Goal: Transaction & Acquisition: Purchase product/service

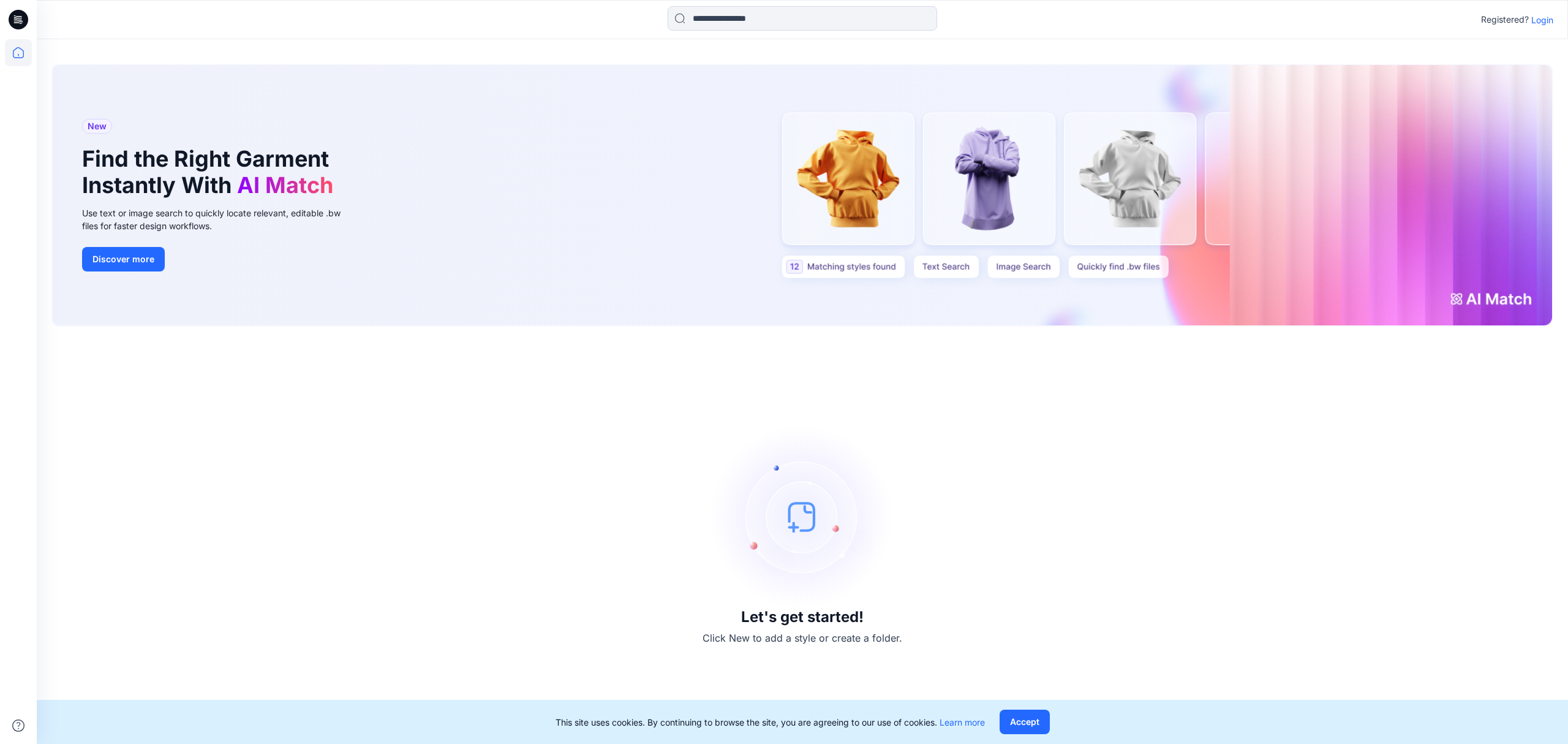
drag, startPoint x: 61, startPoint y: 419, endPoint x: 126, endPoint y: 395, distance: 69.3
click at [61, 417] on div "Let's get started! Click New to add a style or create a folder." at bounding box center [802, 535] width 1502 height 388
click at [1544, 25] on p "Login" at bounding box center [1542, 20] width 22 height 13
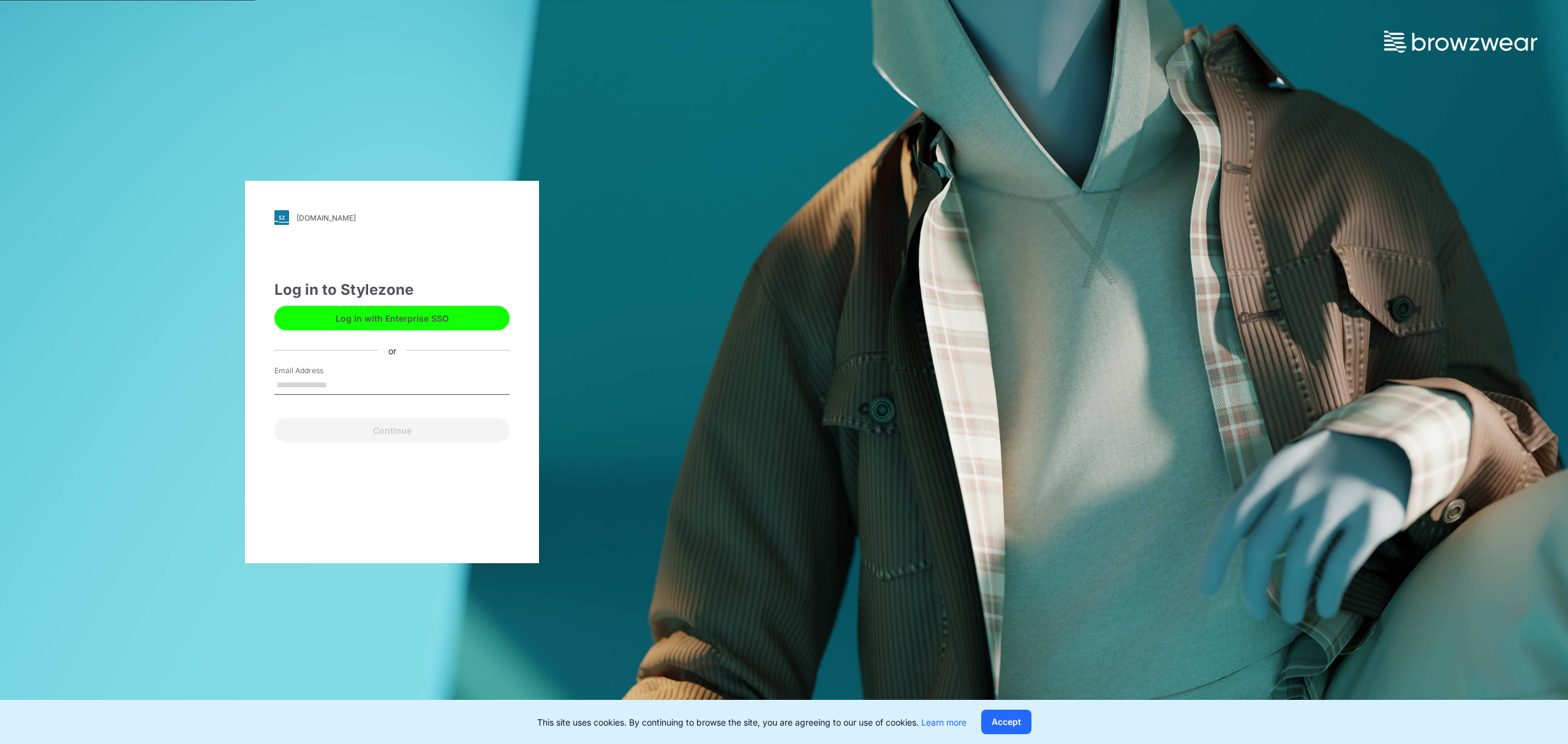
type input "**********"
drag, startPoint x: 410, startPoint y: 432, endPoint x: 417, endPoint y: 430, distance: 7.3
click at [410, 432] on button "Continue" at bounding box center [392, 430] width 235 height 24
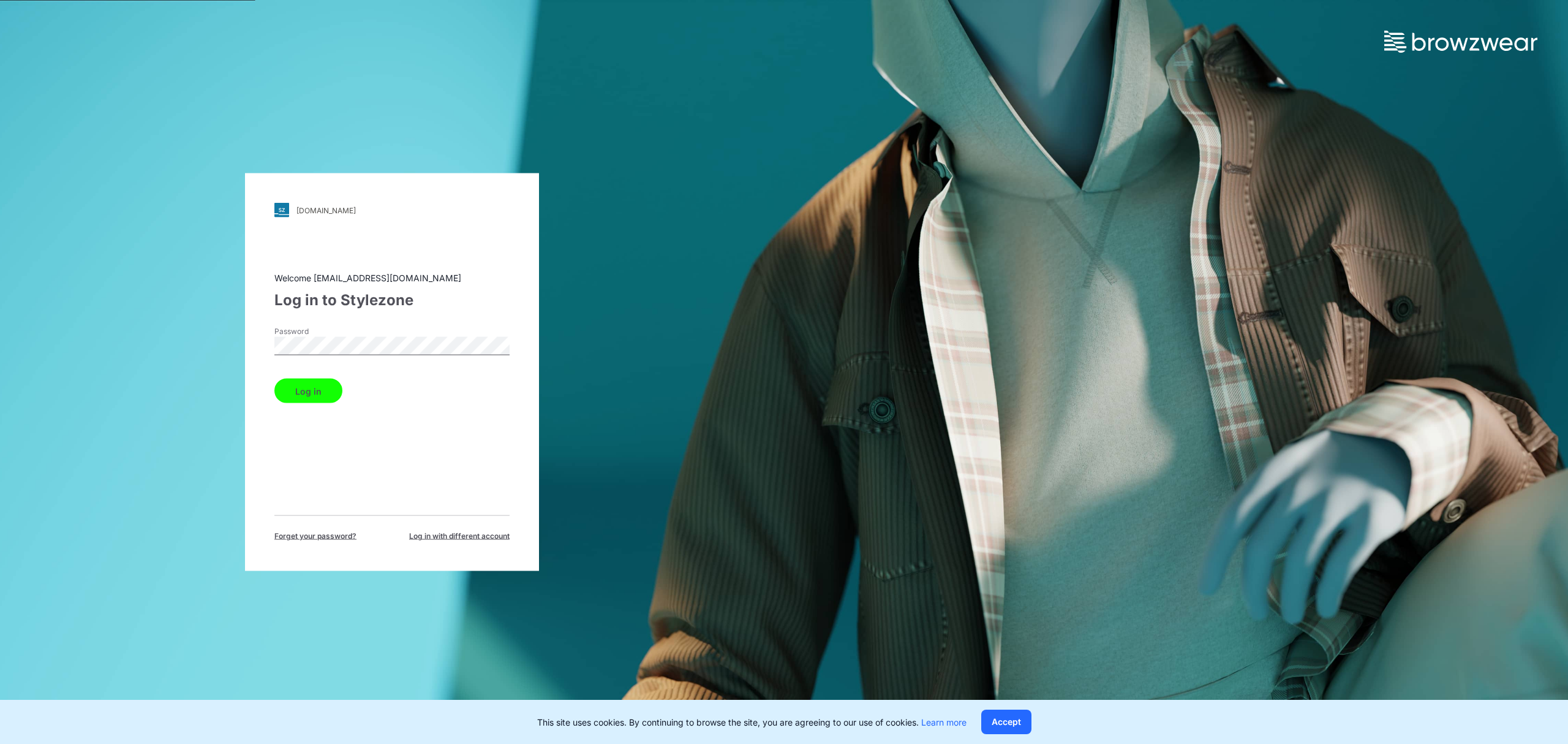
click at [312, 391] on button "Log in" at bounding box center [308, 390] width 68 height 24
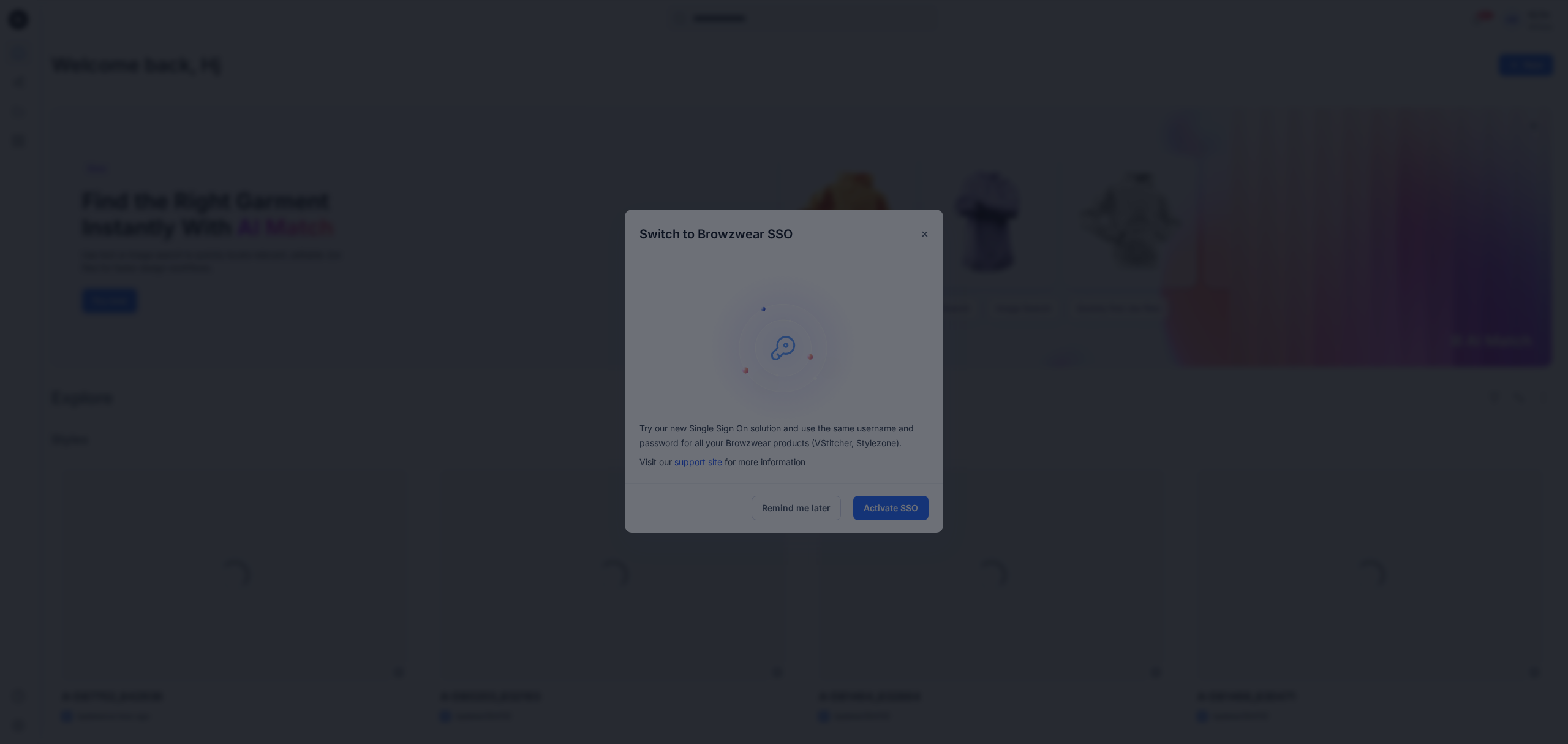
click at [924, 235] on div at bounding box center [784, 372] width 1568 height 744
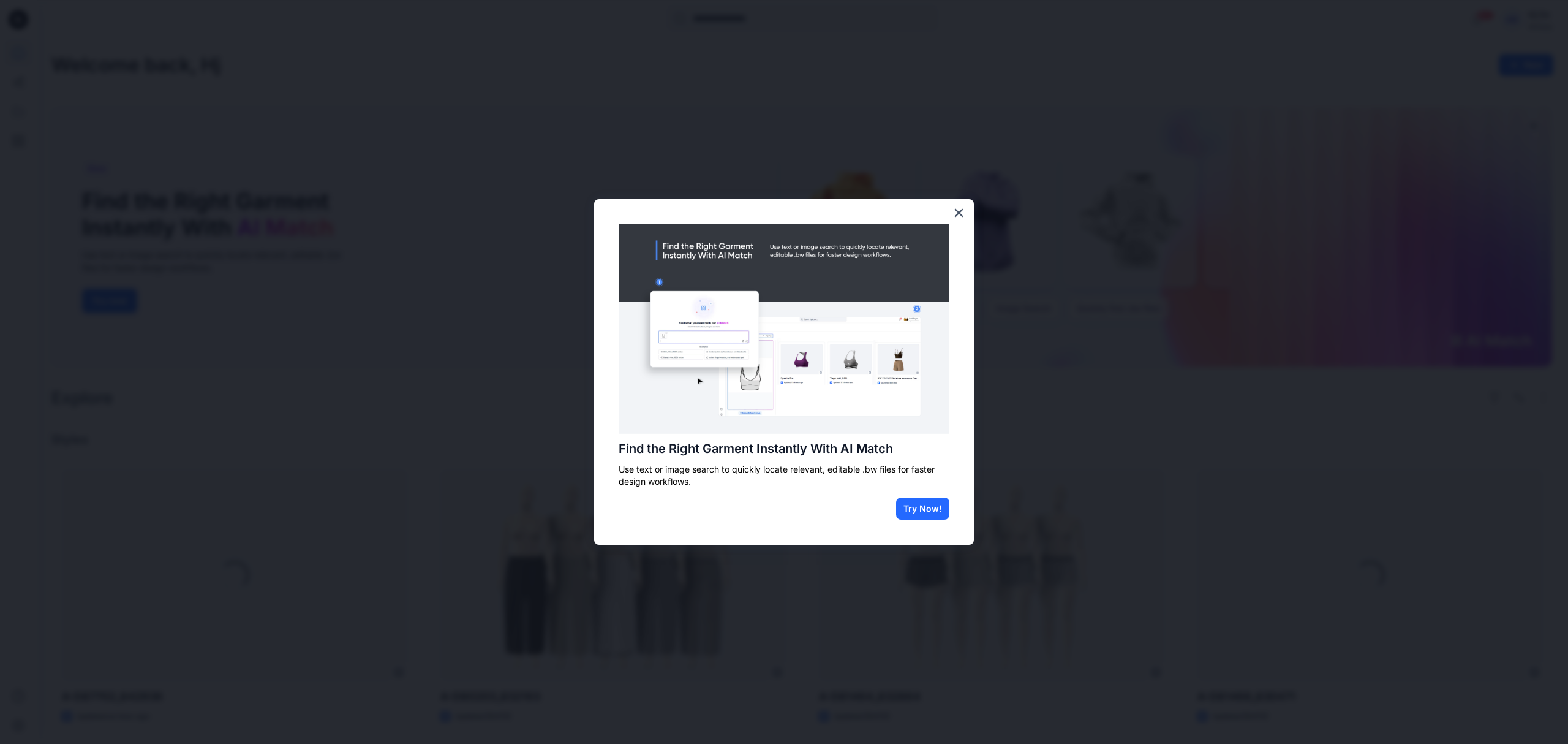
drag, startPoint x: 961, startPoint y: 211, endPoint x: 208, endPoint y: 225, distance: 753.1
click at [962, 210] on button "×" at bounding box center [959, 212] width 12 height 19
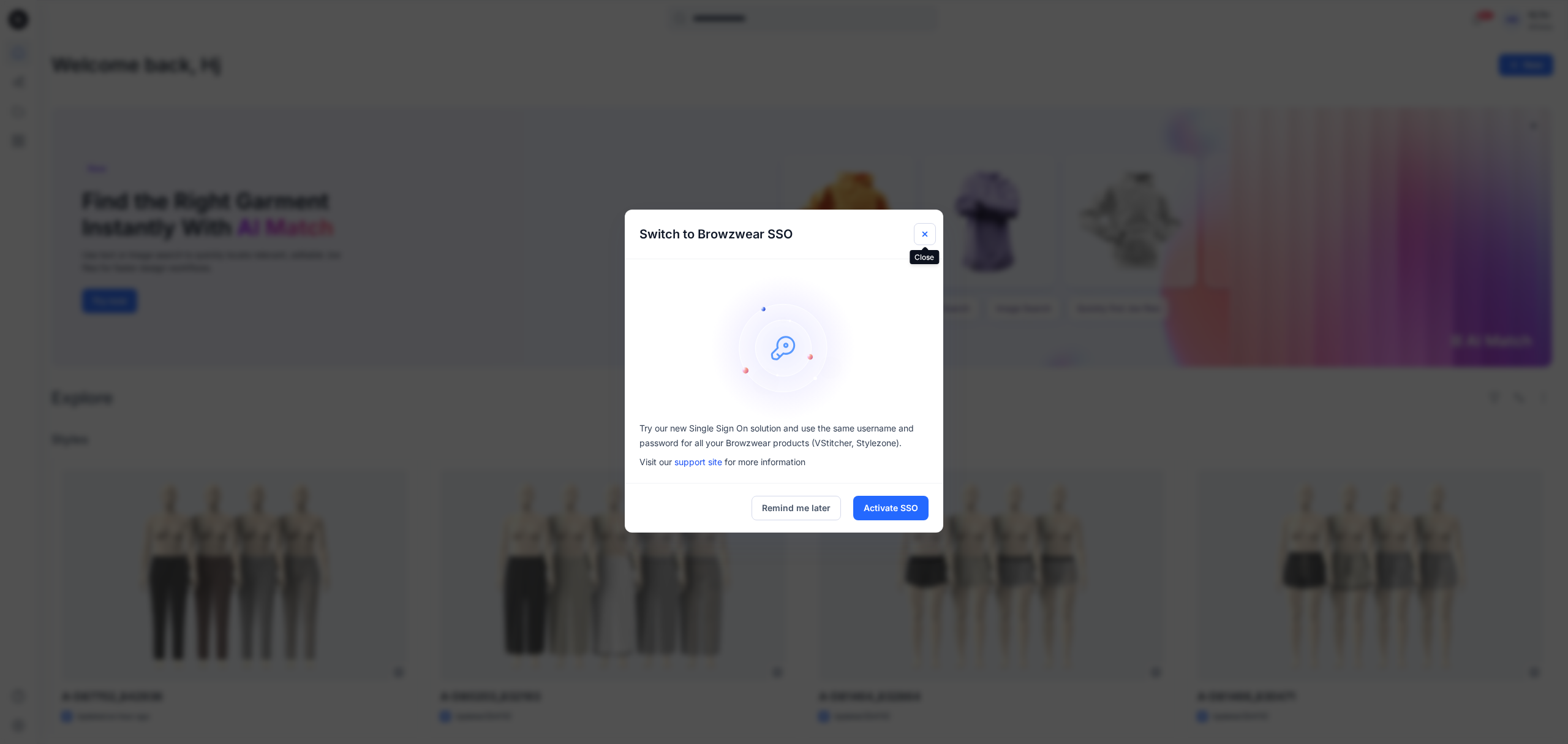
click at [927, 232] on icon "Close" at bounding box center [925, 234] width 10 height 10
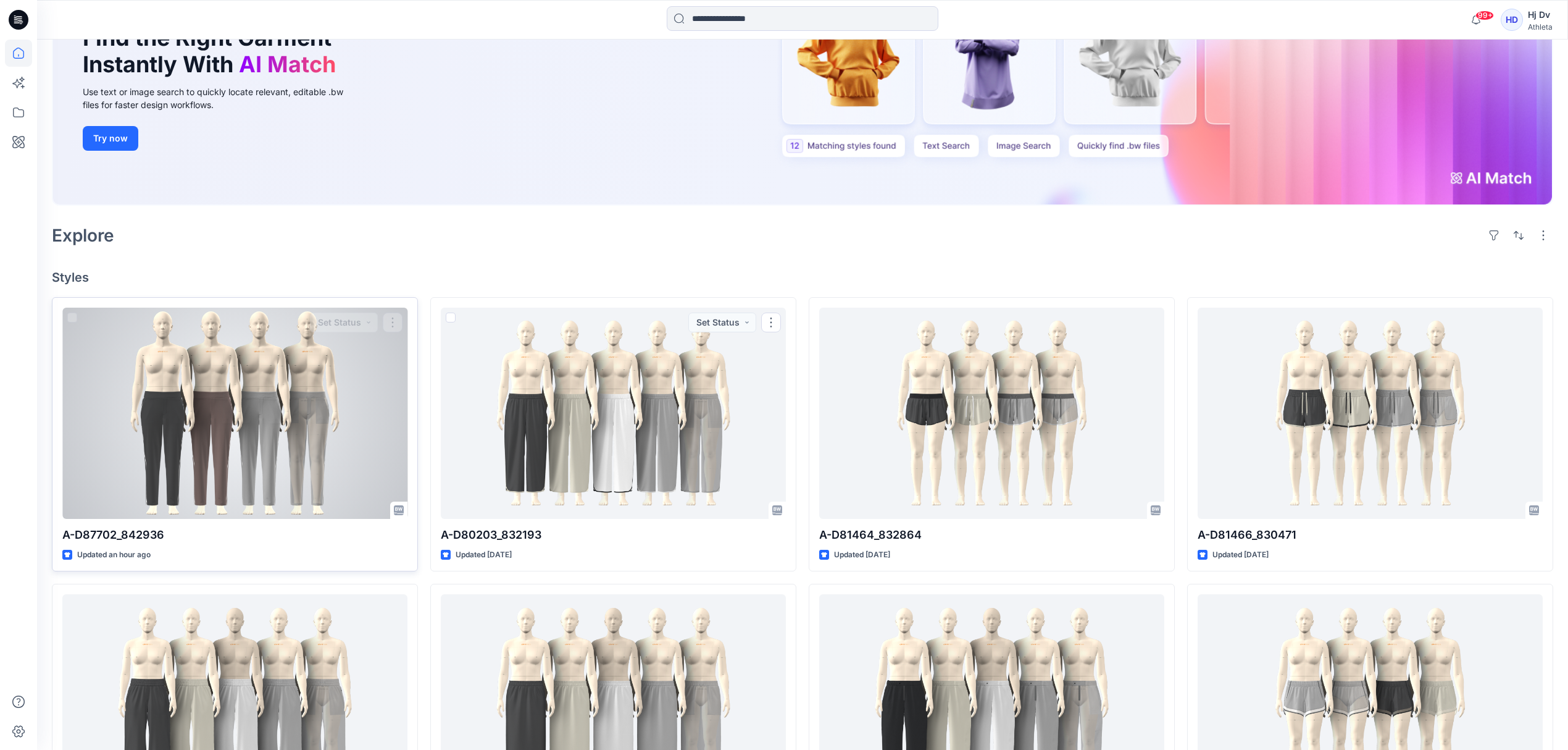
scroll to position [164, 0]
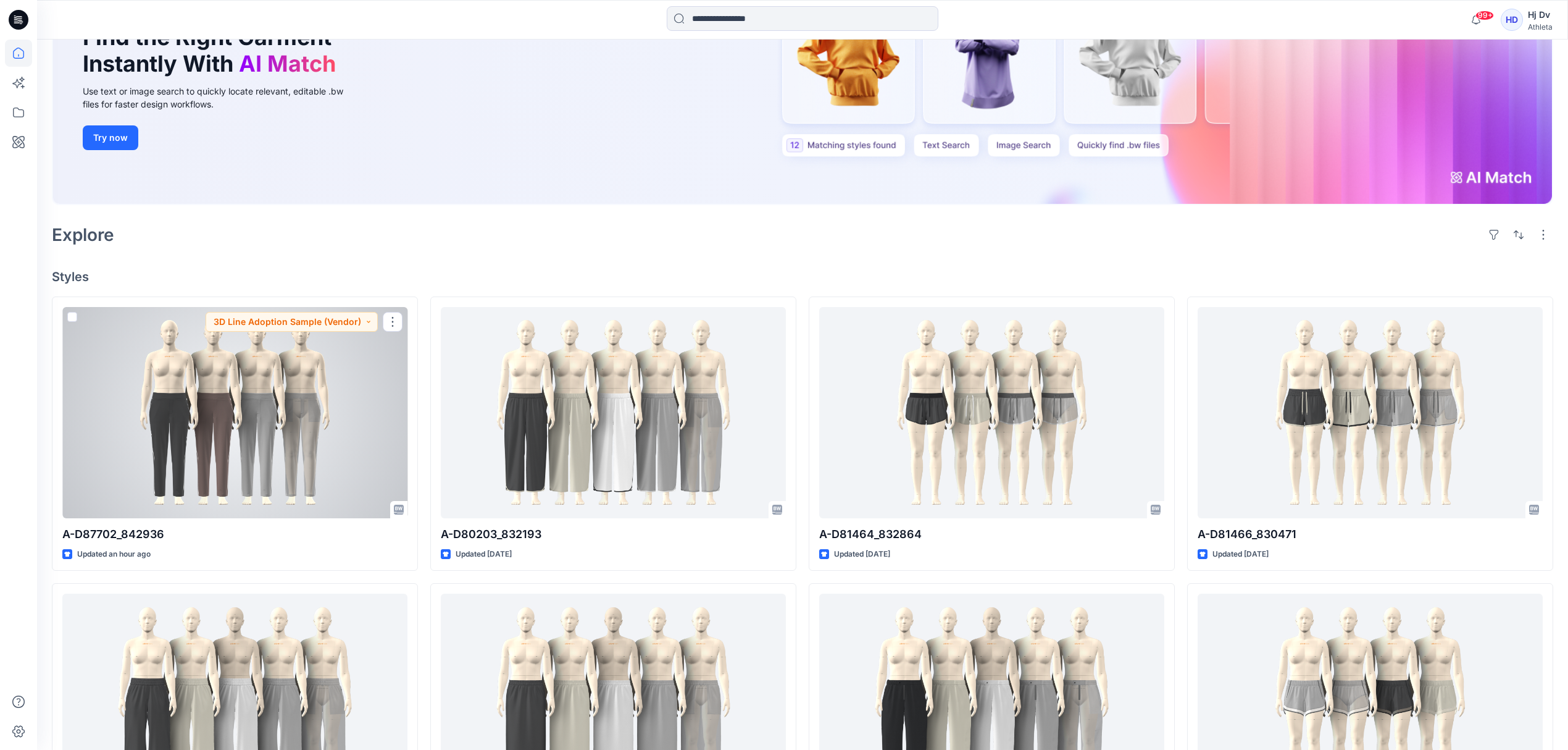
drag, startPoint x: 160, startPoint y: 428, endPoint x: 23, endPoint y: 421, distance: 137.2
click at [160, 428] on div at bounding box center [235, 413] width 345 height 211
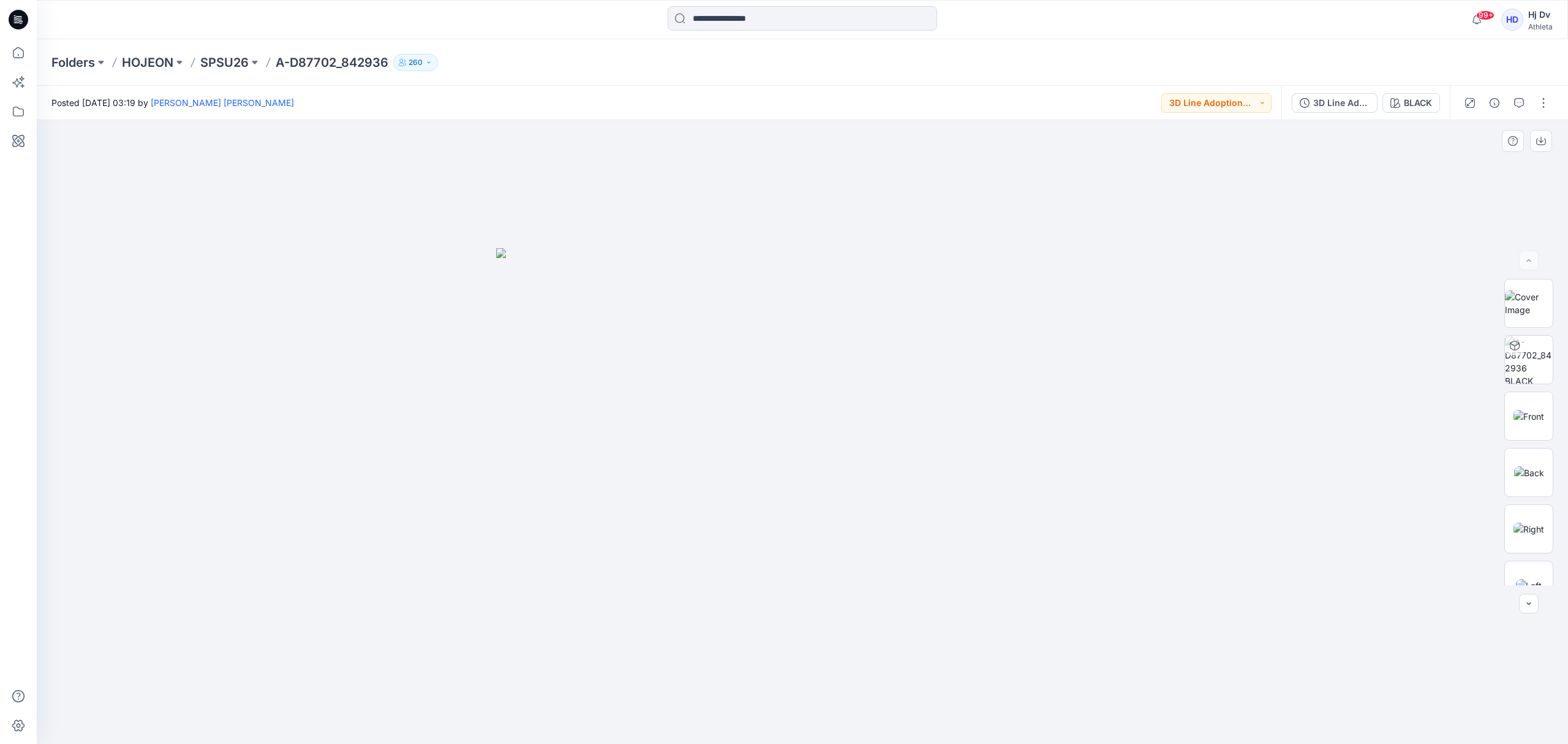
drag, startPoint x: 1002, startPoint y: 459, endPoint x: 1000, endPoint y: 449, distance: 10.2
click at [1000, 449] on img at bounding box center [802, 496] width 613 height 496
click at [1201, 334] on div at bounding box center [802, 432] width 1531 height 624
click at [1523, 476] on img at bounding box center [1529, 472] width 30 height 13
drag, startPoint x: 1007, startPoint y: 393, endPoint x: 1007, endPoint y: 429, distance: 36.0
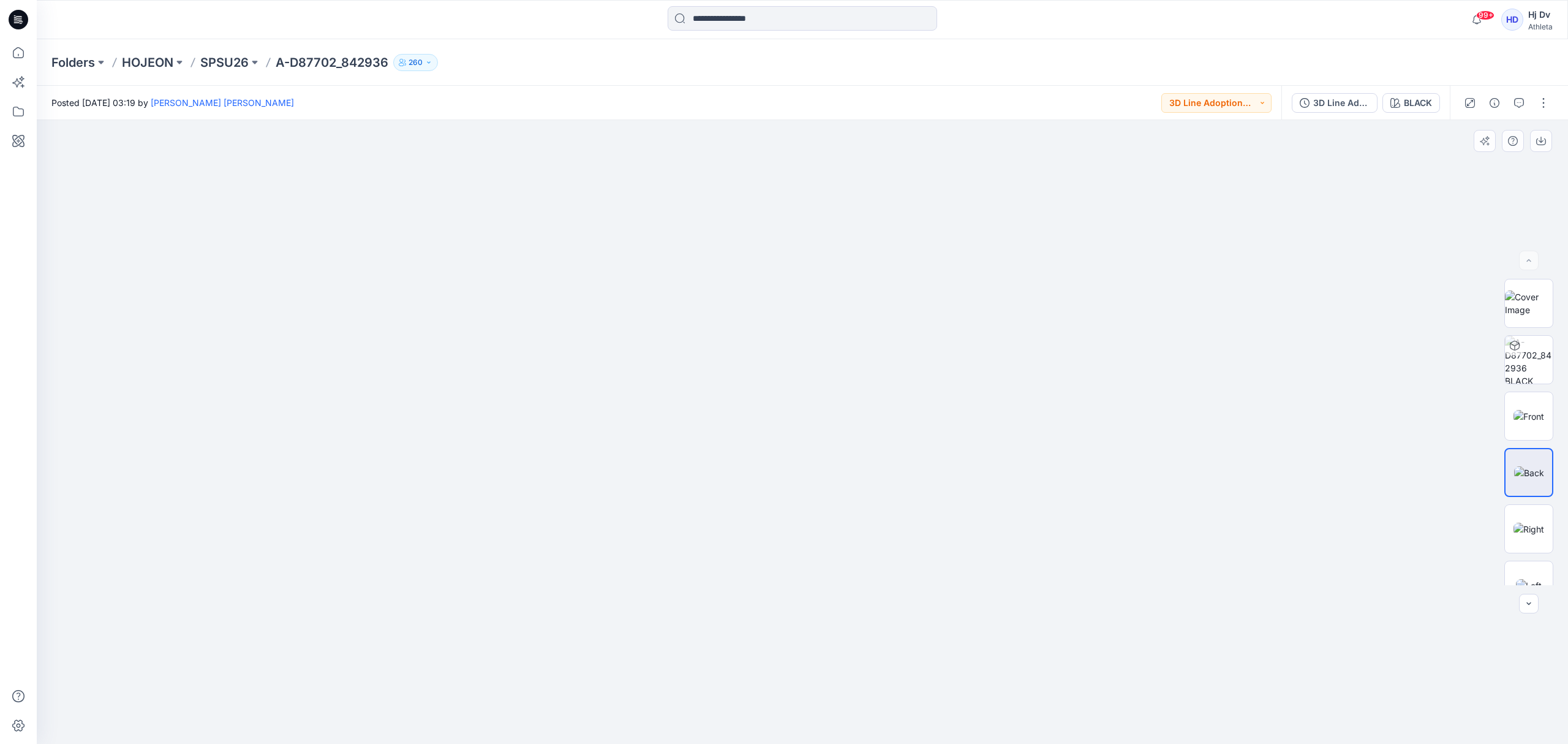
click at [1007, 429] on img at bounding box center [802, 310] width 686 height 867
drag, startPoint x: 992, startPoint y: 370, endPoint x: 1001, endPoint y: 424, distance: 54.7
click at [1001, 424] on img at bounding box center [802, 344] width 686 height 802
click at [1534, 522] on img at bounding box center [1529, 529] width 31 height 13
click at [1532, 471] on img at bounding box center [1529, 472] width 30 height 13
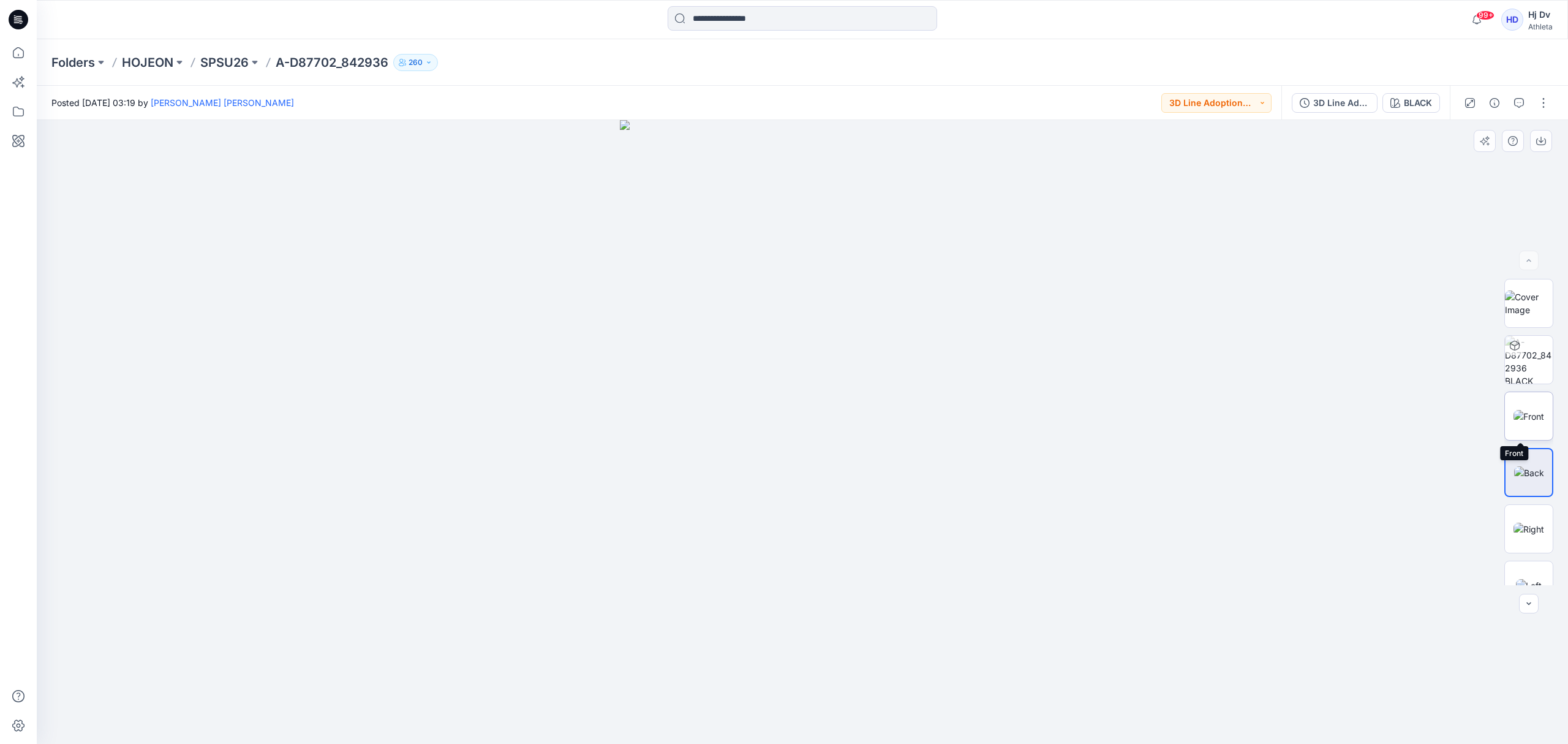
click at [1527, 417] on img at bounding box center [1529, 416] width 31 height 13
drag, startPoint x: 1079, startPoint y: 482, endPoint x: 1037, endPoint y: 550, distance: 79.9
click at [1037, 550] on img at bounding box center [802, 305] width 689 height 877
drag, startPoint x: 1089, startPoint y: 516, endPoint x: 1039, endPoint y: 252, distance: 268.7
click at [1039, 252] on img at bounding box center [802, 401] width 689 height 686
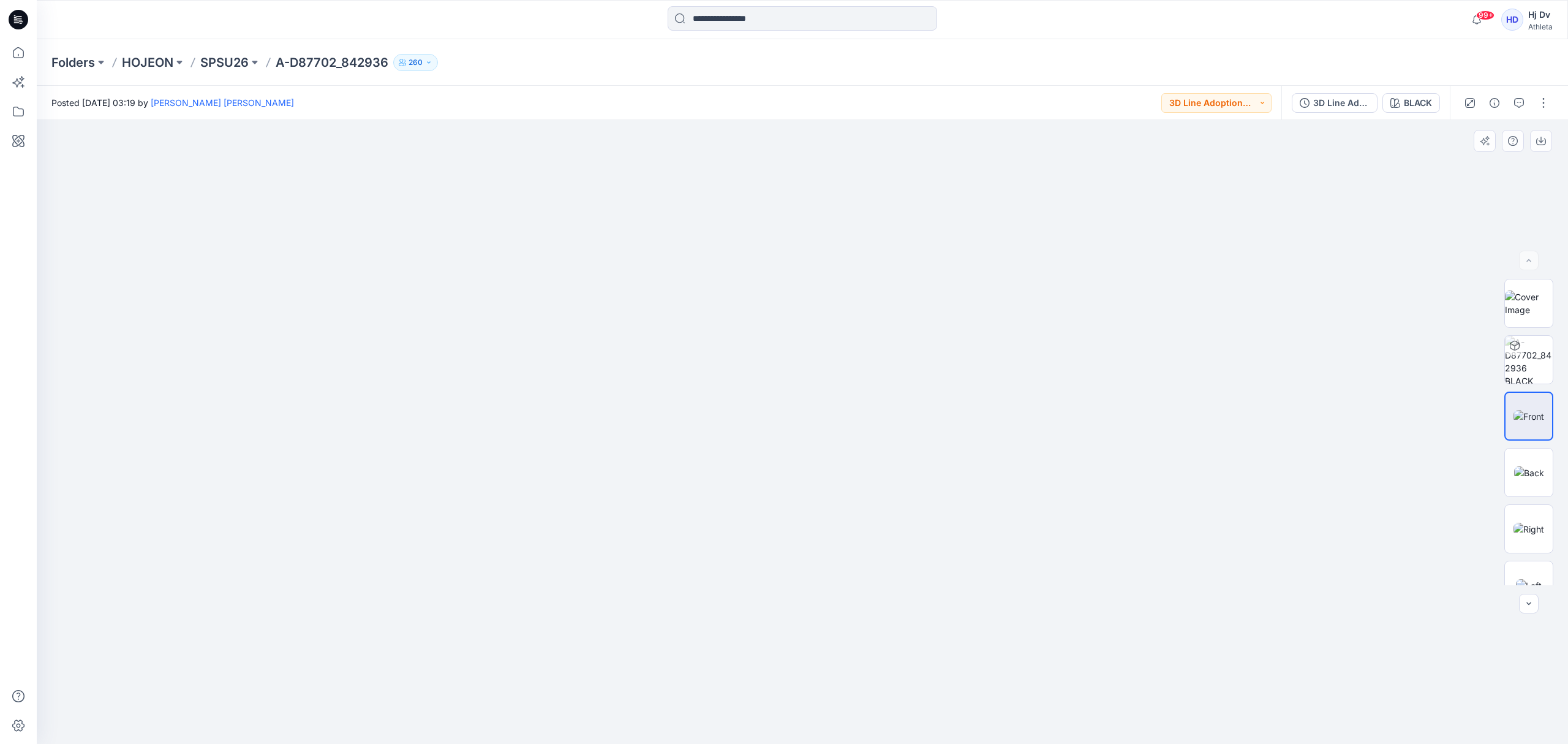
drag, startPoint x: 1012, startPoint y: 397, endPoint x: 985, endPoint y: 253, distance: 146.5
click at [985, 253] on img at bounding box center [802, 204] width 689 height 1079
click at [1534, 530] on img at bounding box center [1529, 529] width 31 height 13
drag, startPoint x: 1216, startPoint y: 464, endPoint x: 1218, endPoint y: 266, distance: 198.0
click at [1218, 266] on div at bounding box center [802, 432] width 1531 height 624
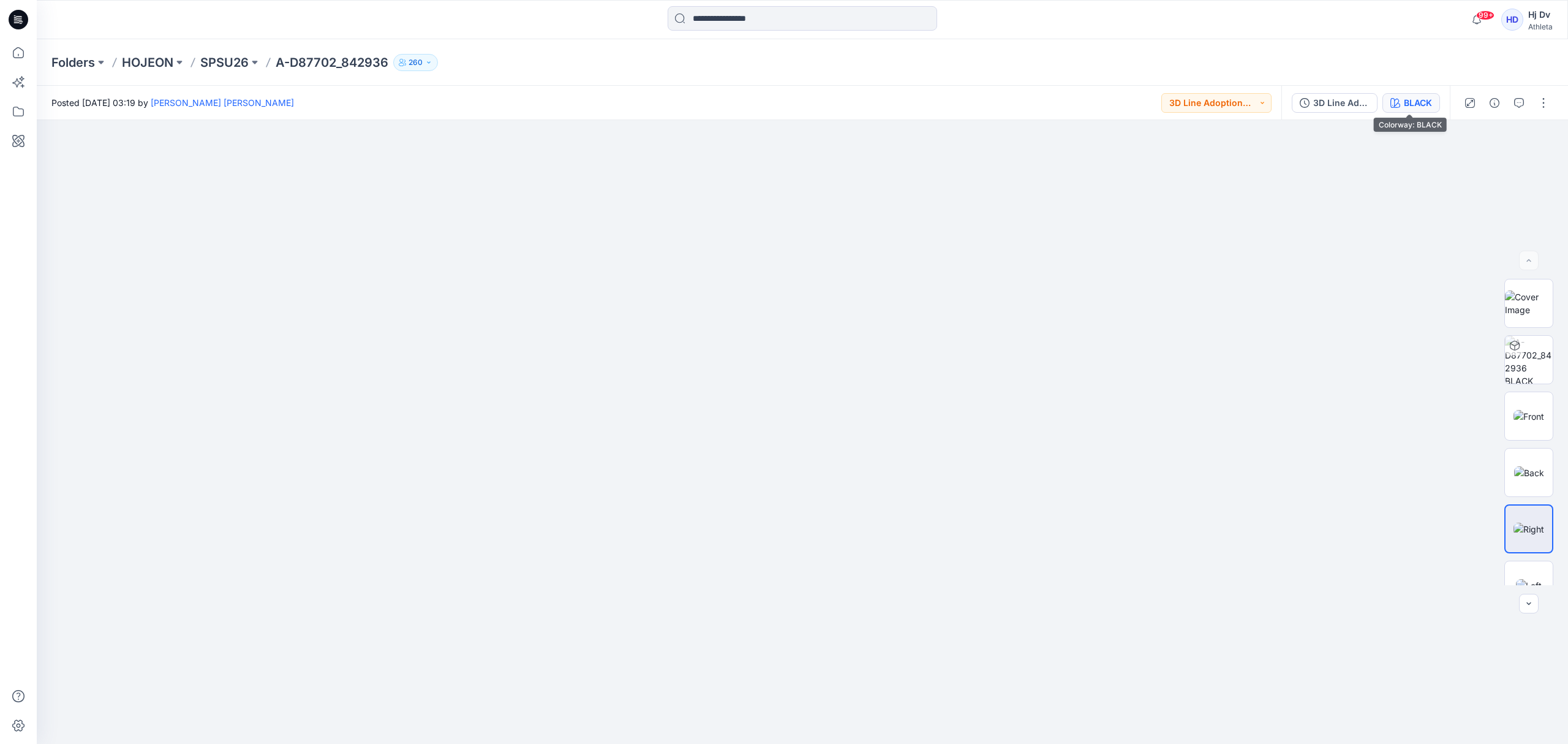
click at [1405, 103] on div "BLACK" at bounding box center [1418, 103] width 28 height 14
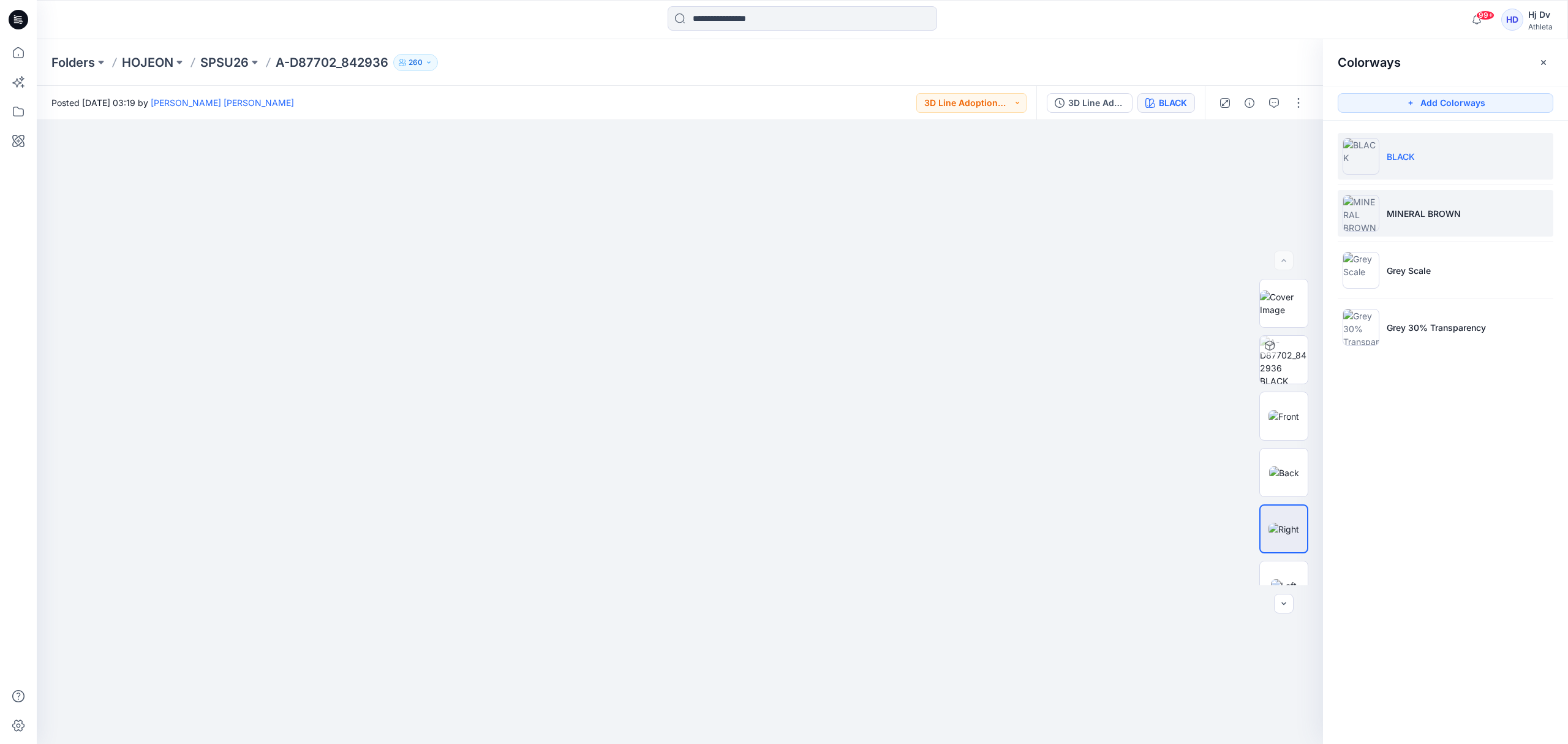
click at [1480, 219] on li "MINERAL BROWN" at bounding box center [1445, 213] width 216 height 46
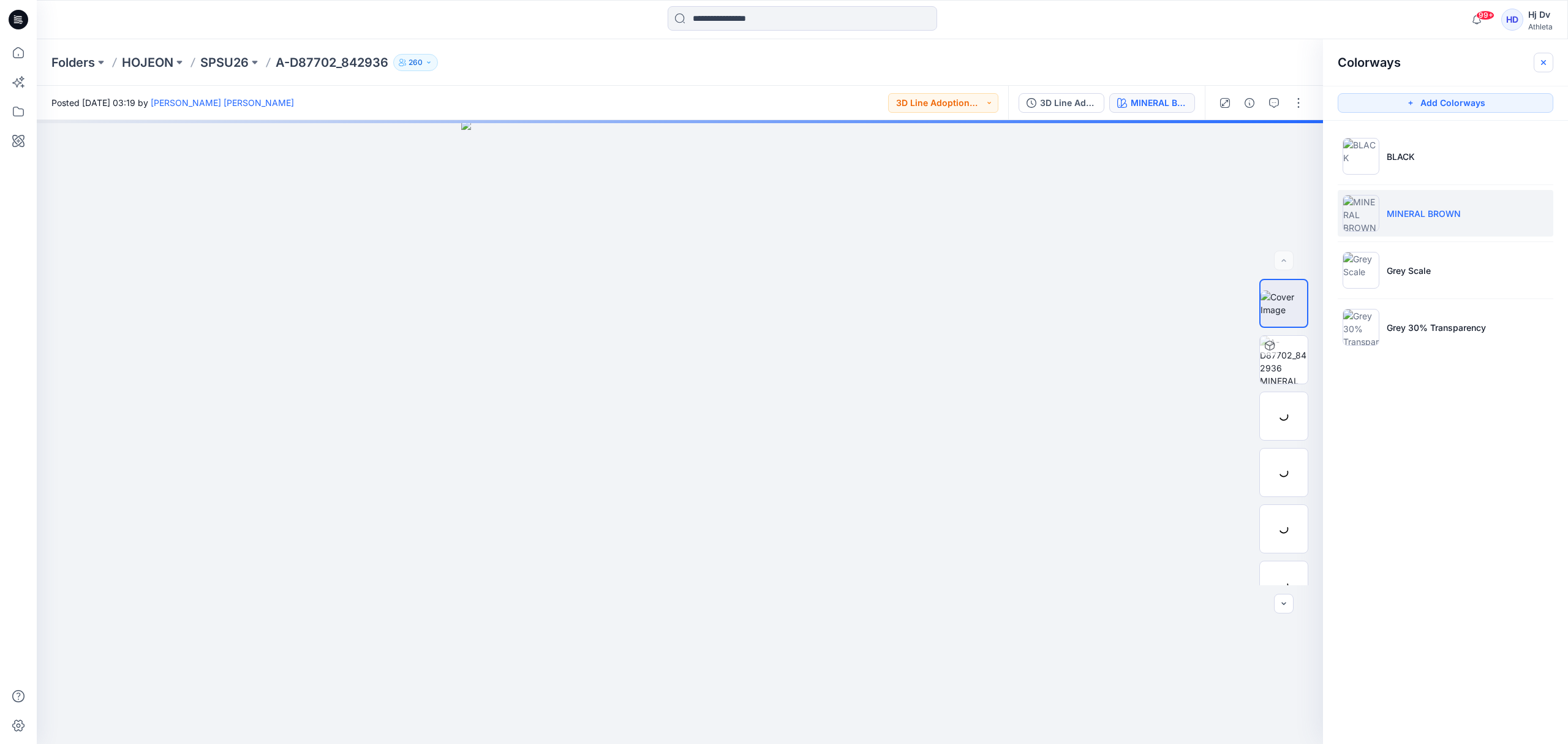
click at [1537, 68] on button "button" at bounding box center [1543, 62] width 19 height 19
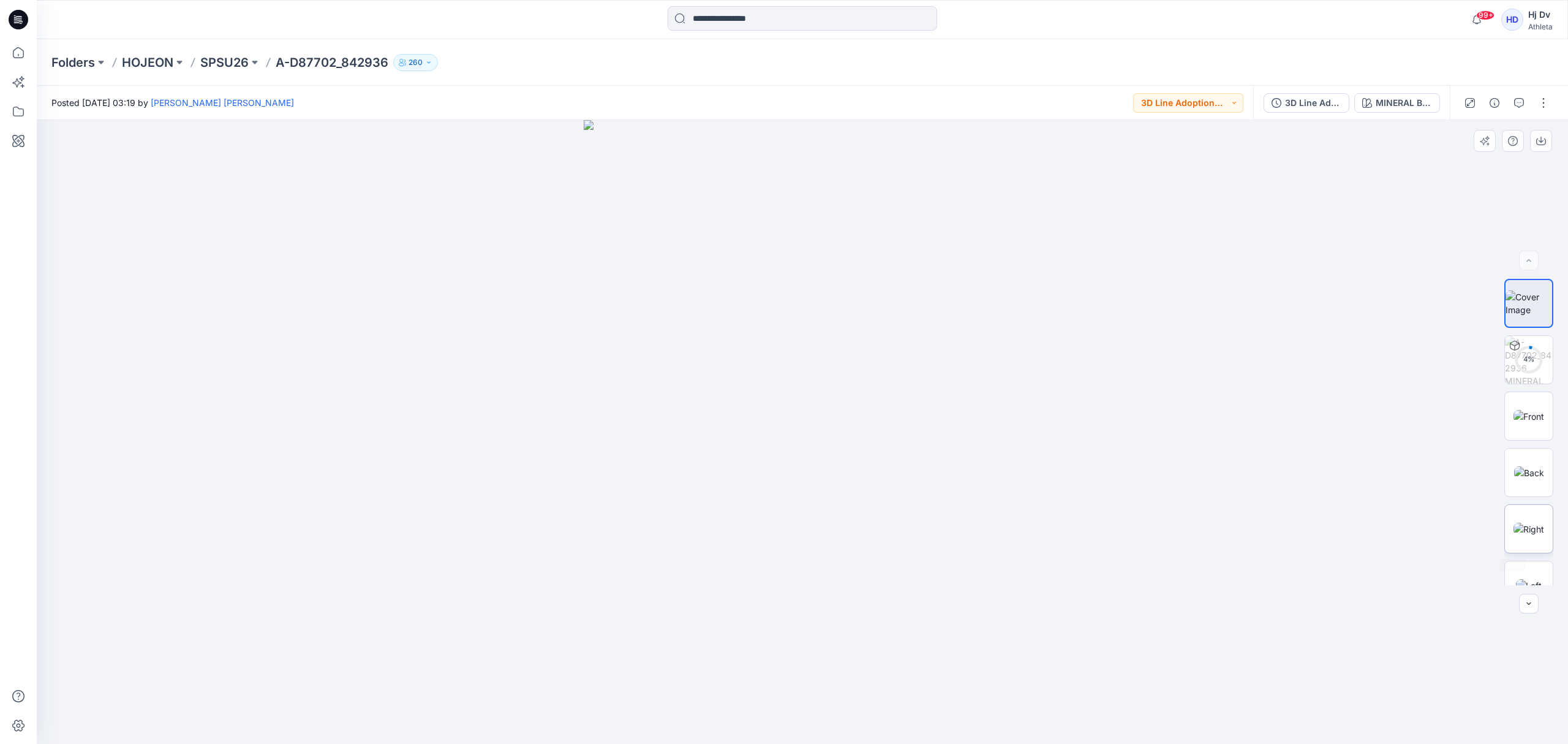
click at [1523, 523] on img at bounding box center [1529, 529] width 31 height 13
drag, startPoint x: 843, startPoint y: 321, endPoint x: 868, endPoint y: 418, distance: 100.2
click at [868, 418] on img at bounding box center [803, 352] width 237 height 785
click at [1530, 579] on img at bounding box center [1529, 585] width 26 height 13
click at [1523, 466] on img at bounding box center [1529, 472] width 30 height 13
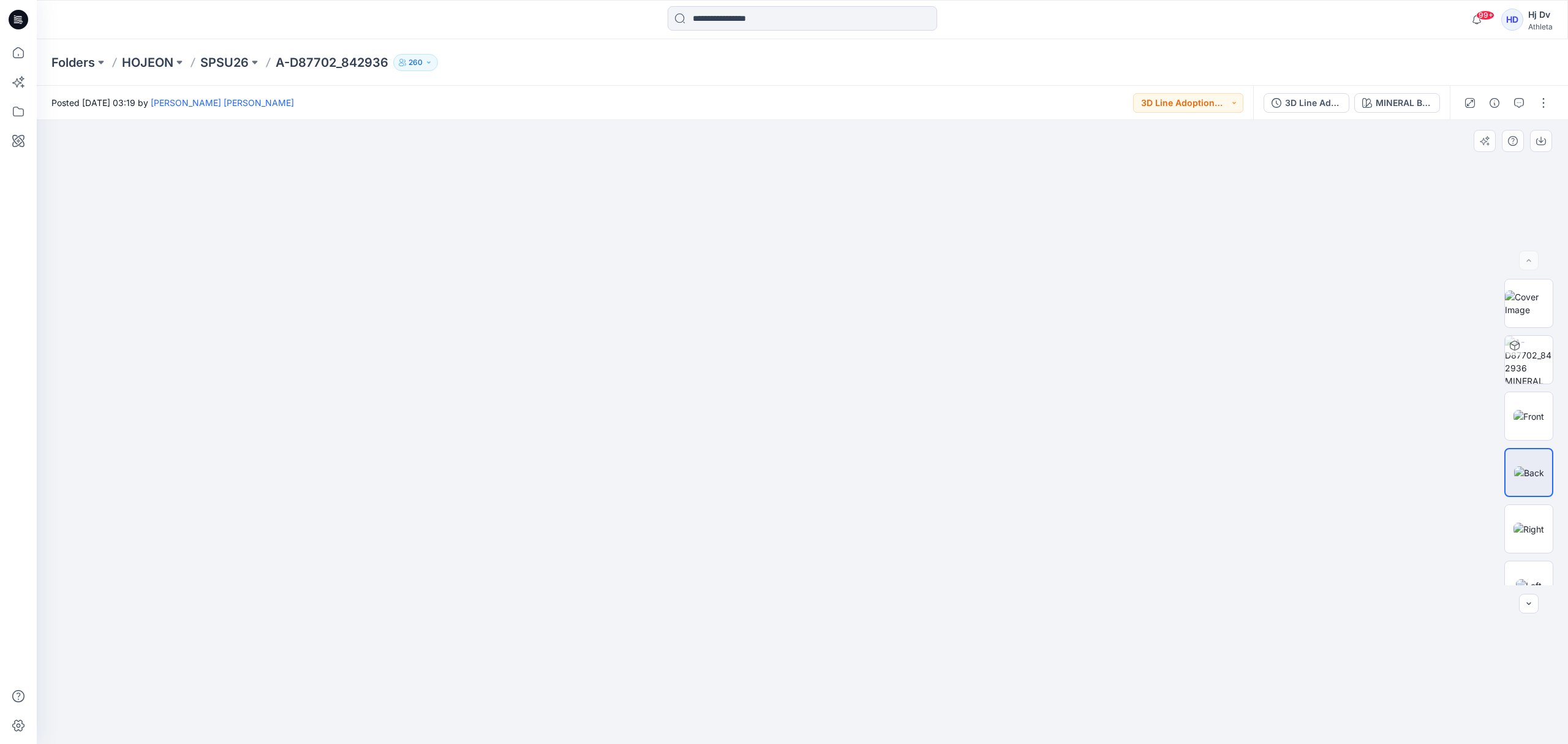
click at [1243, 439] on div at bounding box center [802, 432] width 1531 height 624
